Goal: Information Seeking & Learning: Learn about a topic

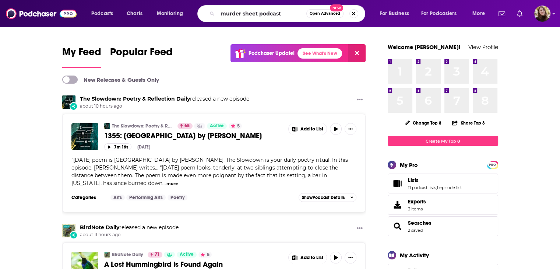
type input "murder sheet podcast"
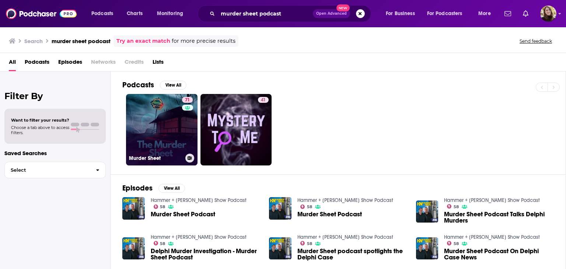
click at [136, 116] on link "71 Murder Sheet" at bounding box center [161, 129] width 71 height 71
